Goal: Task Accomplishment & Management: Complete application form

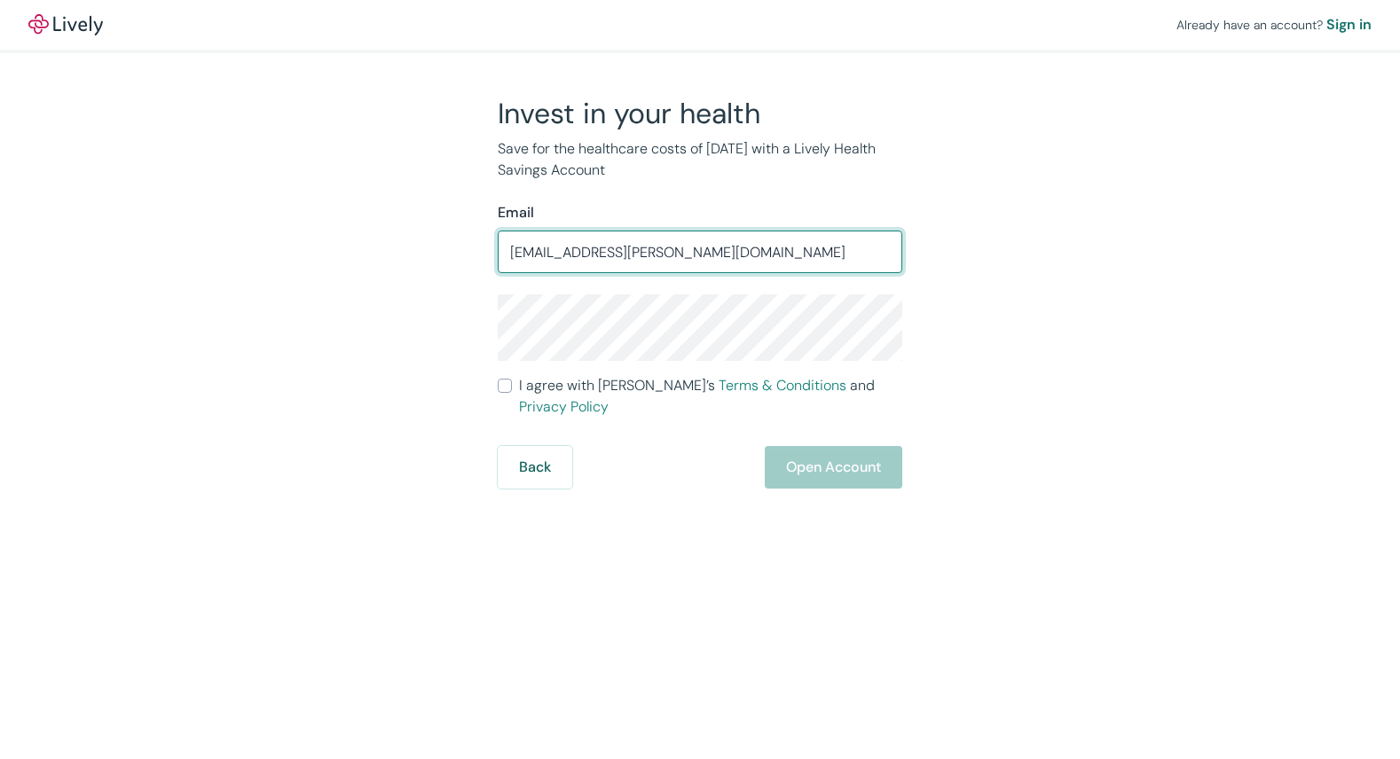
type input "[EMAIL_ADDRESS][PERSON_NAME][DOMAIN_NAME]"
click at [305, 343] on div "Invest in your health Save for the healthcare costs of [DATE] with a Lively Hea…" at bounding box center [688, 292] width 851 height 393
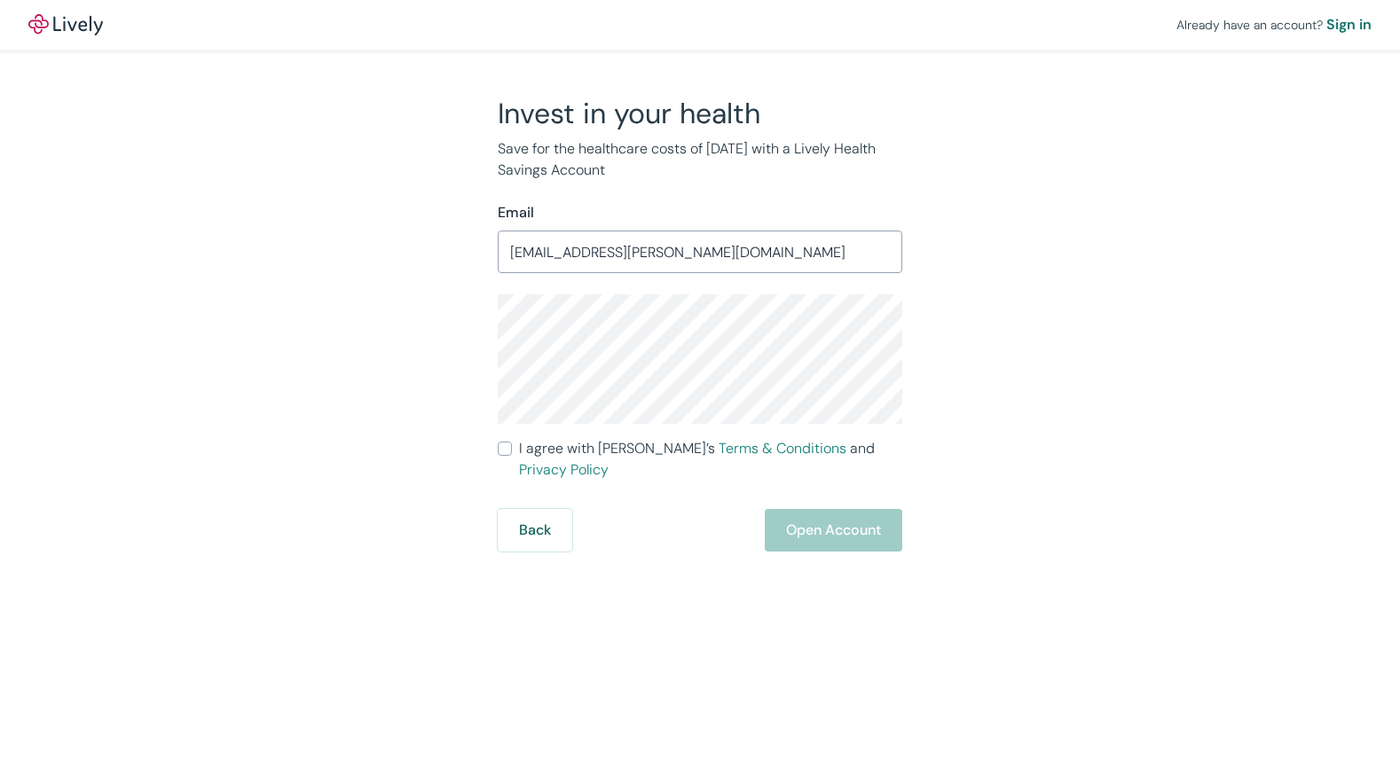
click at [385, 347] on div "Invest in your health Save for the healthcare costs of [DATE] with a Lively Hea…" at bounding box center [688, 324] width 851 height 456
click at [358, 343] on div "Invest in your health Save for the healthcare costs of [DATE] with a Lively Hea…" at bounding box center [688, 324] width 851 height 456
click at [509, 450] on input "I agree with Lively’s Terms & Conditions and Privacy Policy" at bounding box center [505, 449] width 14 height 14
checkbox input "true"
click at [817, 509] on button "Open Account" at bounding box center [833, 530] width 137 height 43
